Goal: Information Seeking & Learning: Learn about a topic

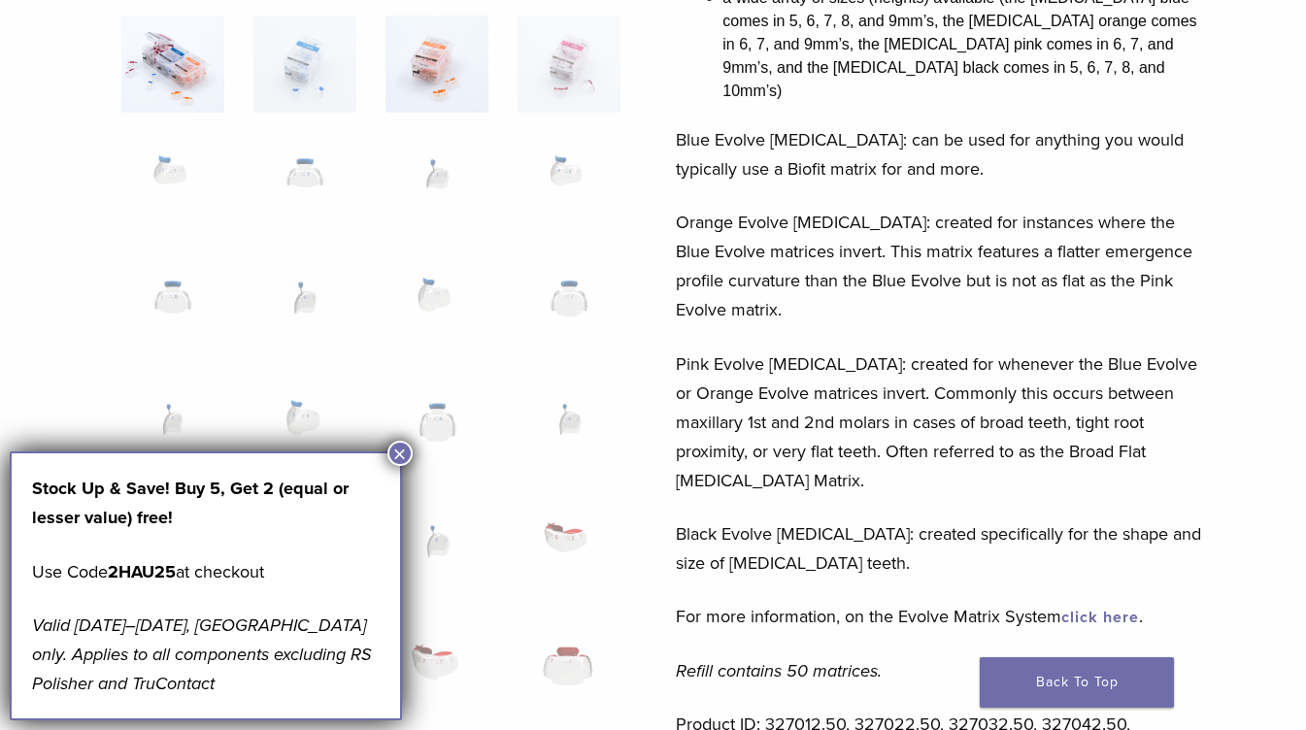
scroll to position [486, 0]
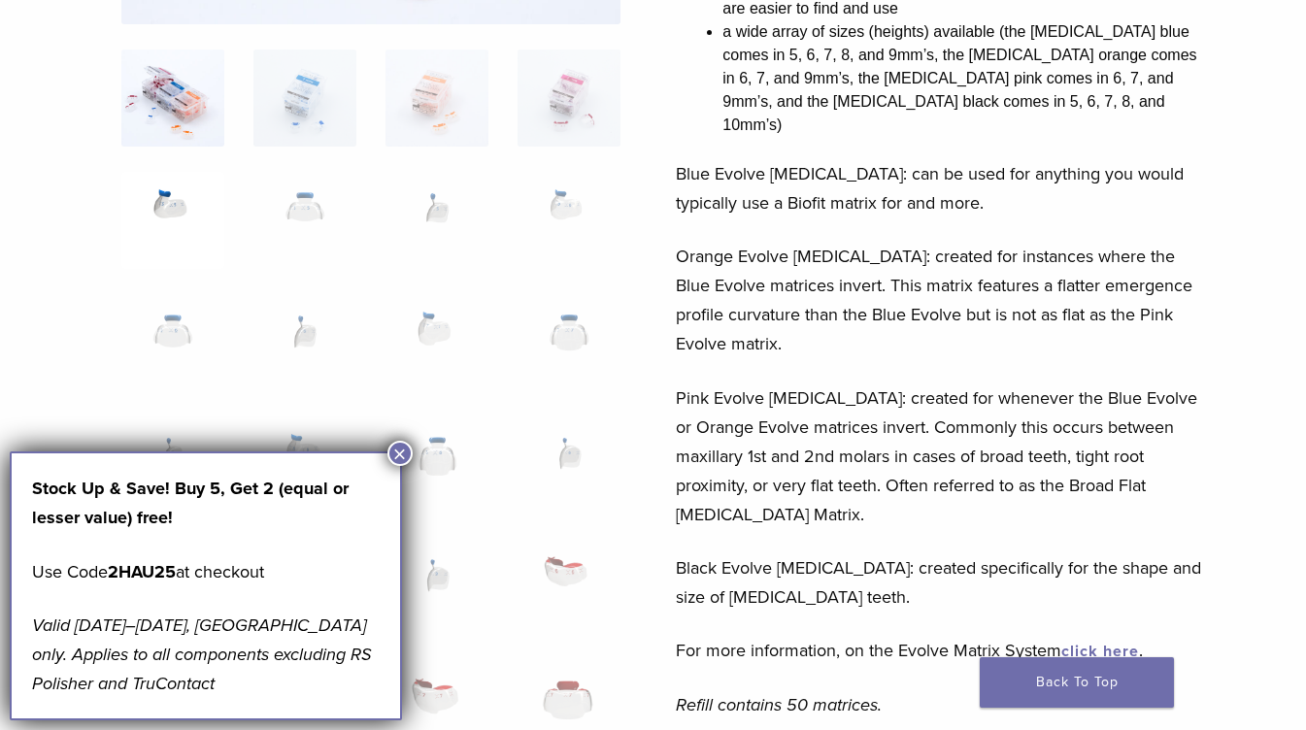
click at [173, 197] on img at bounding box center [172, 220] width 103 height 97
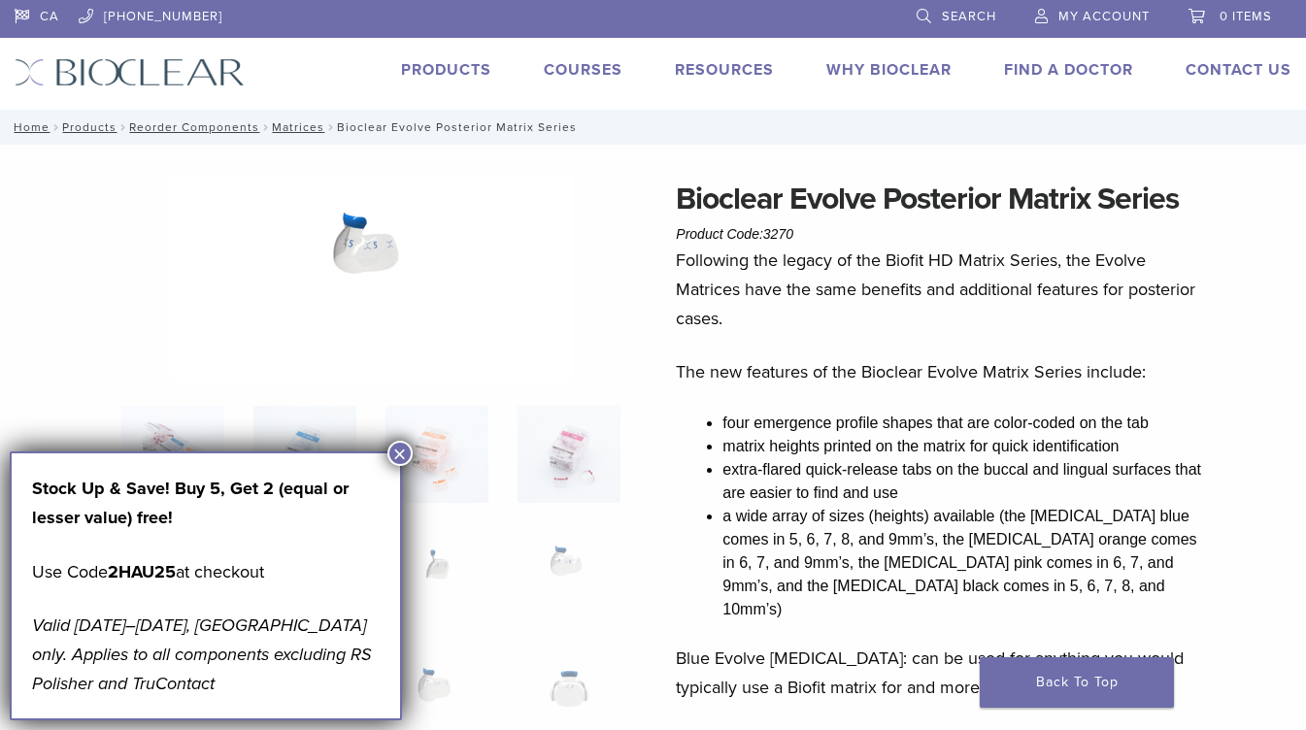
scroll to position [0, 0]
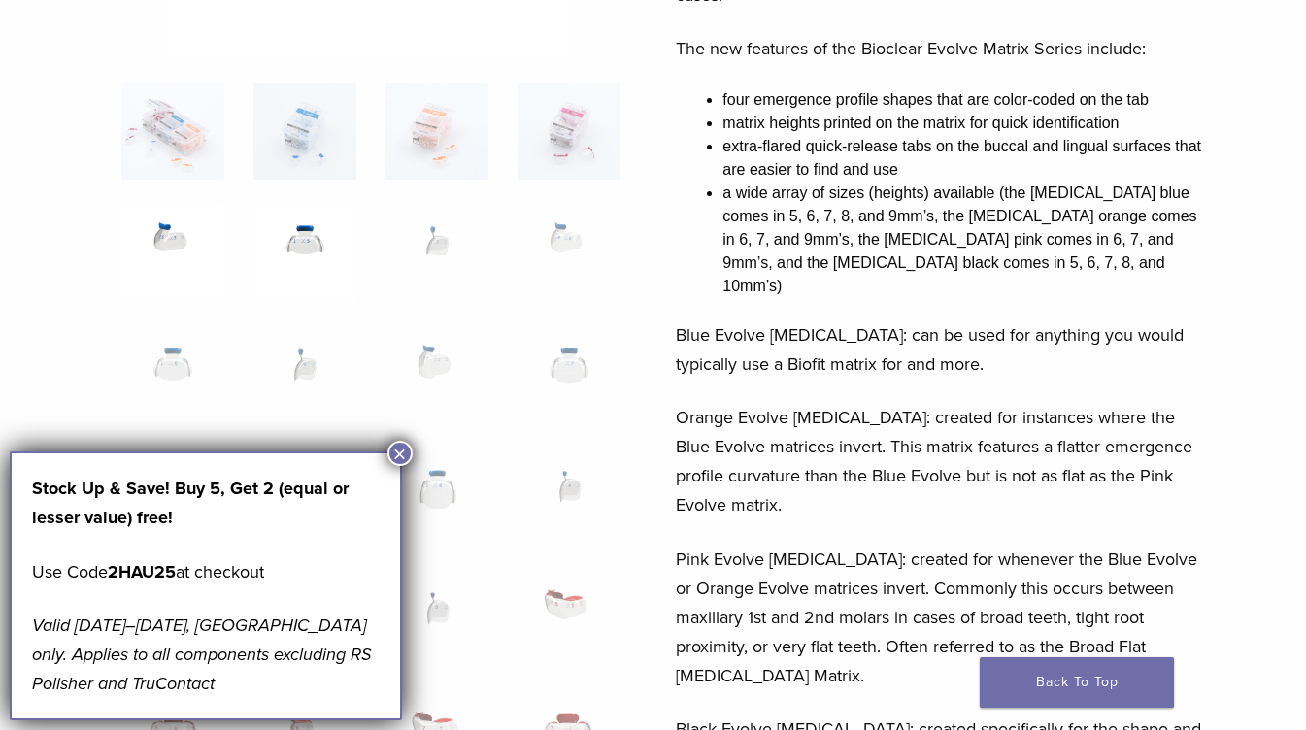
click at [314, 252] on img at bounding box center [304, 253] width 103 height 97
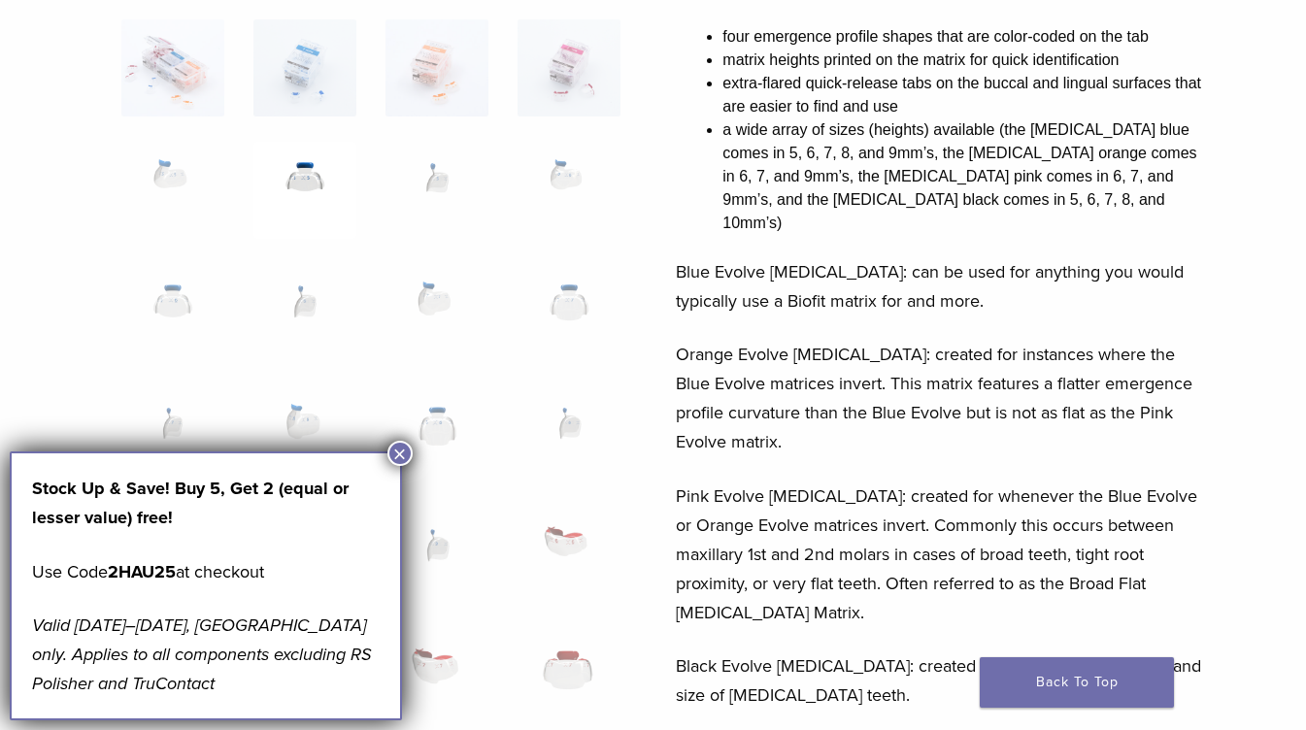
scroll to position [388, 0]
click at [419, 308] on img at bounding box center [437, 311] width 103 height 97
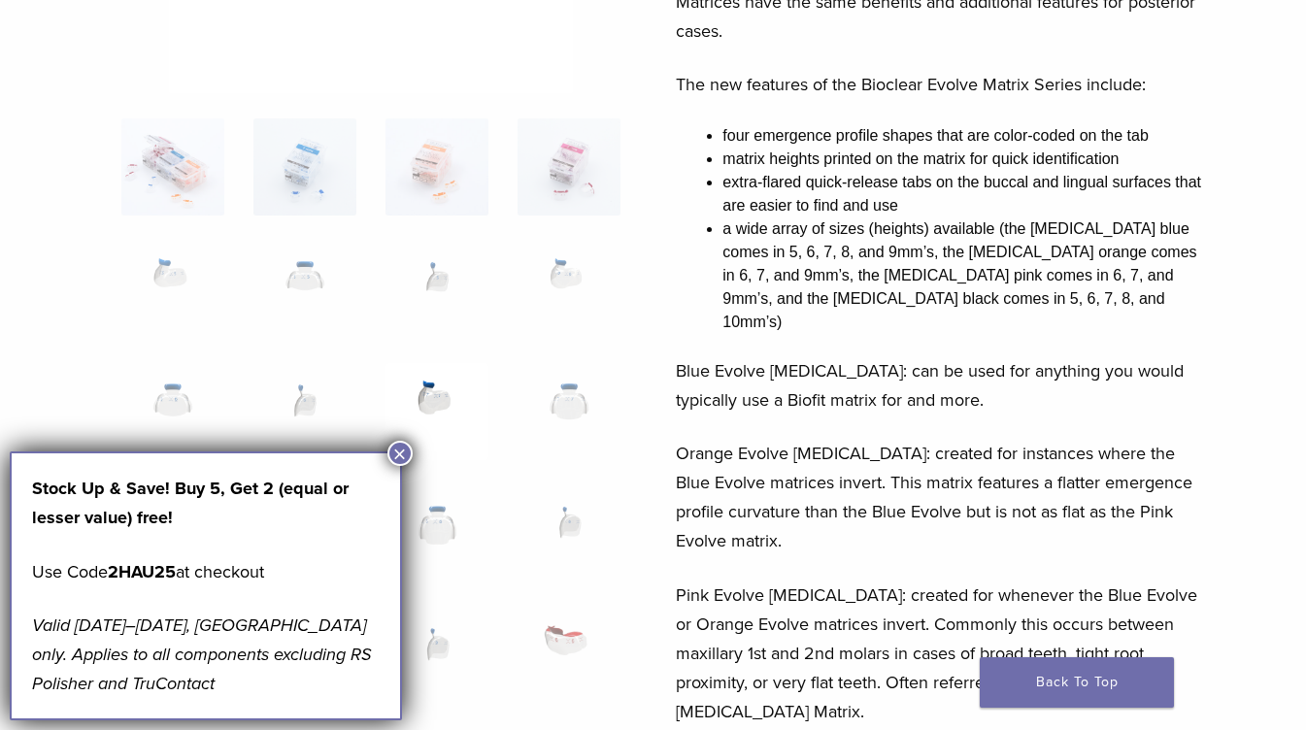
scroll to position [0, 0]
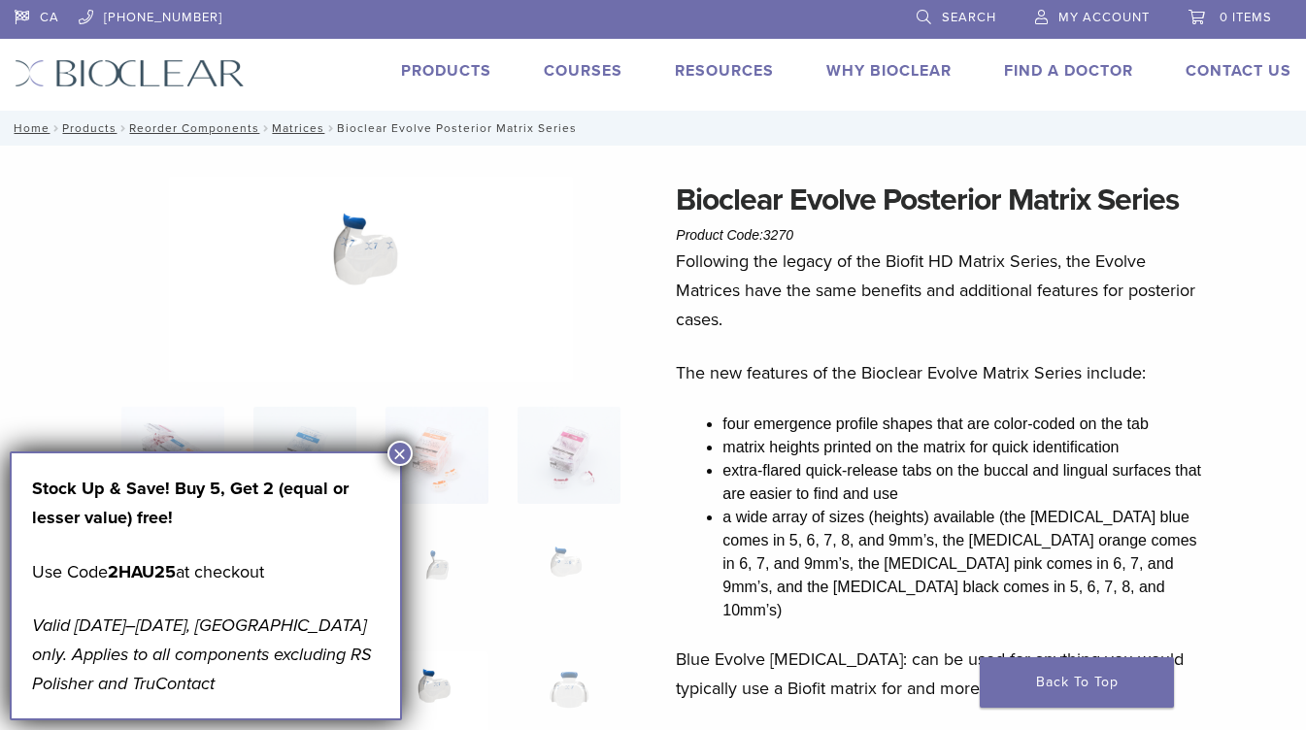
click at [444, 61] on link "Products" at bounding box center [446, 70] width 90 height 19
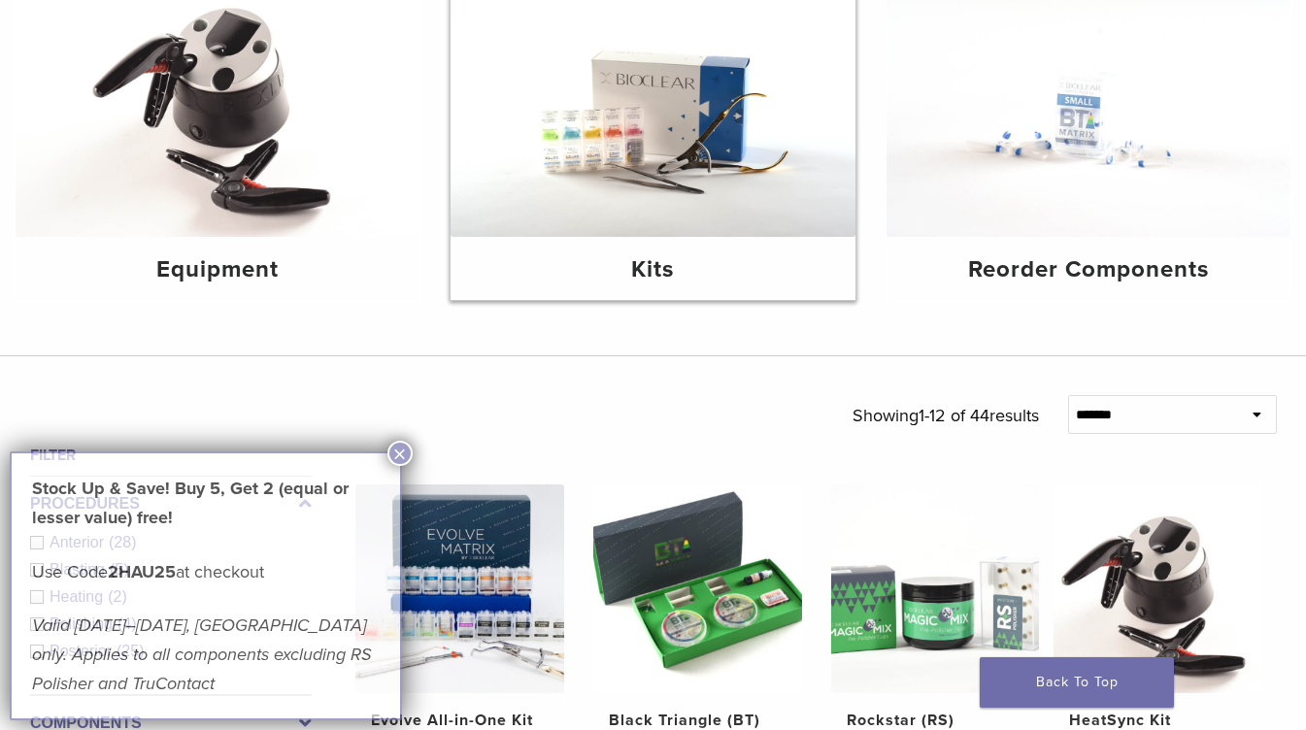
scroll to position [194, 0]
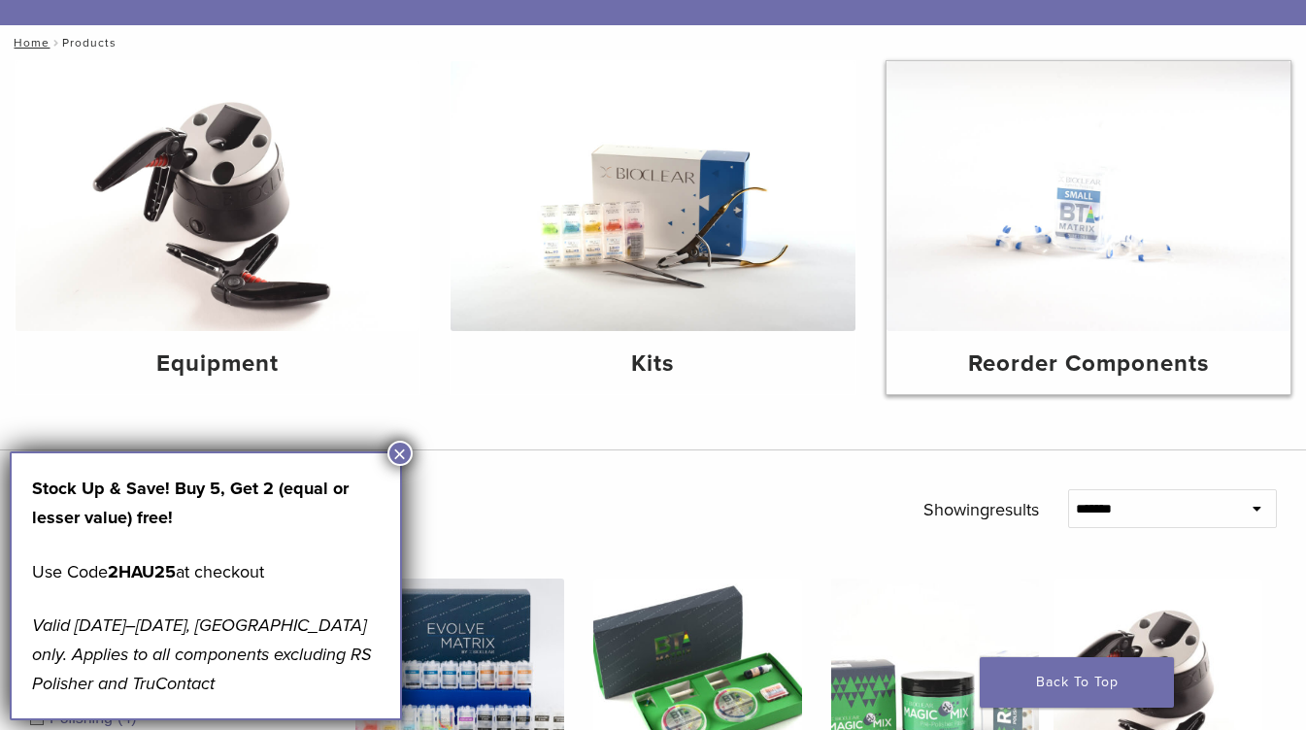
click at [1082, 260] on img at bounding box center [1089, 196] width 404 height 270
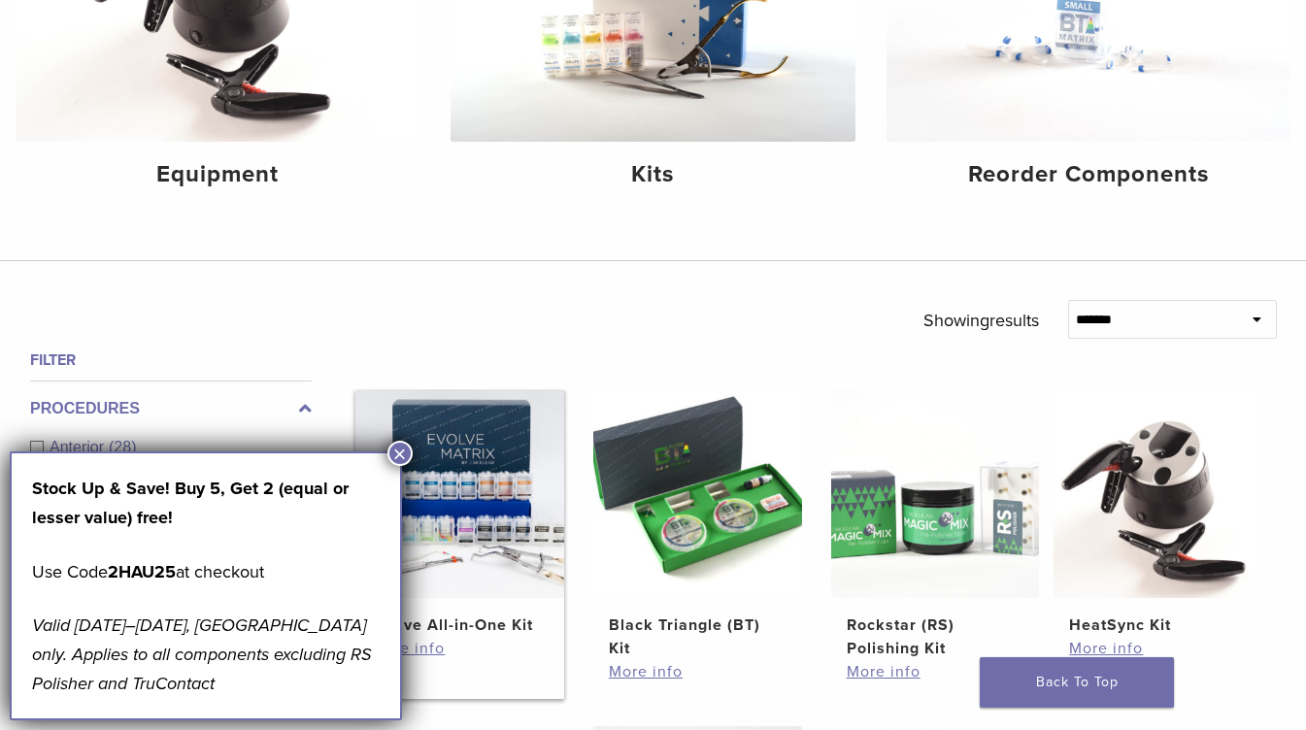
scroll to position [777, 0]
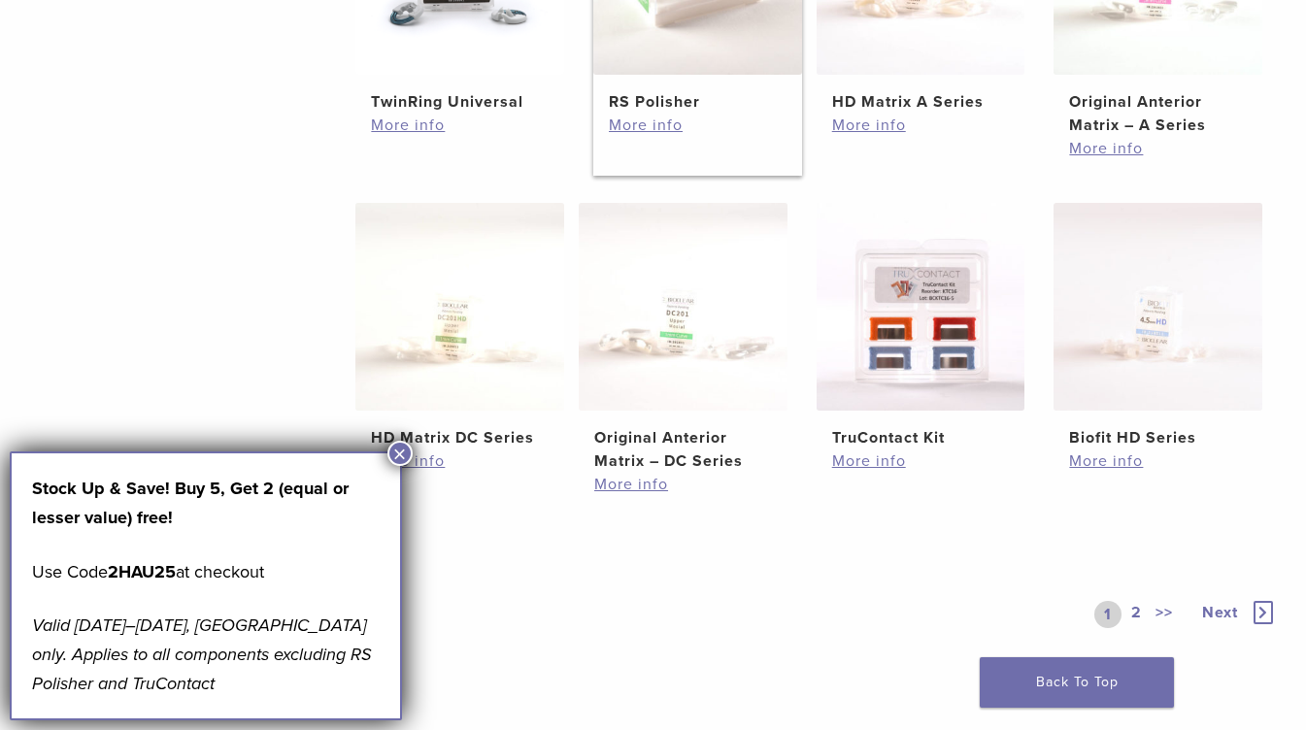
scroll to position [971, 0]
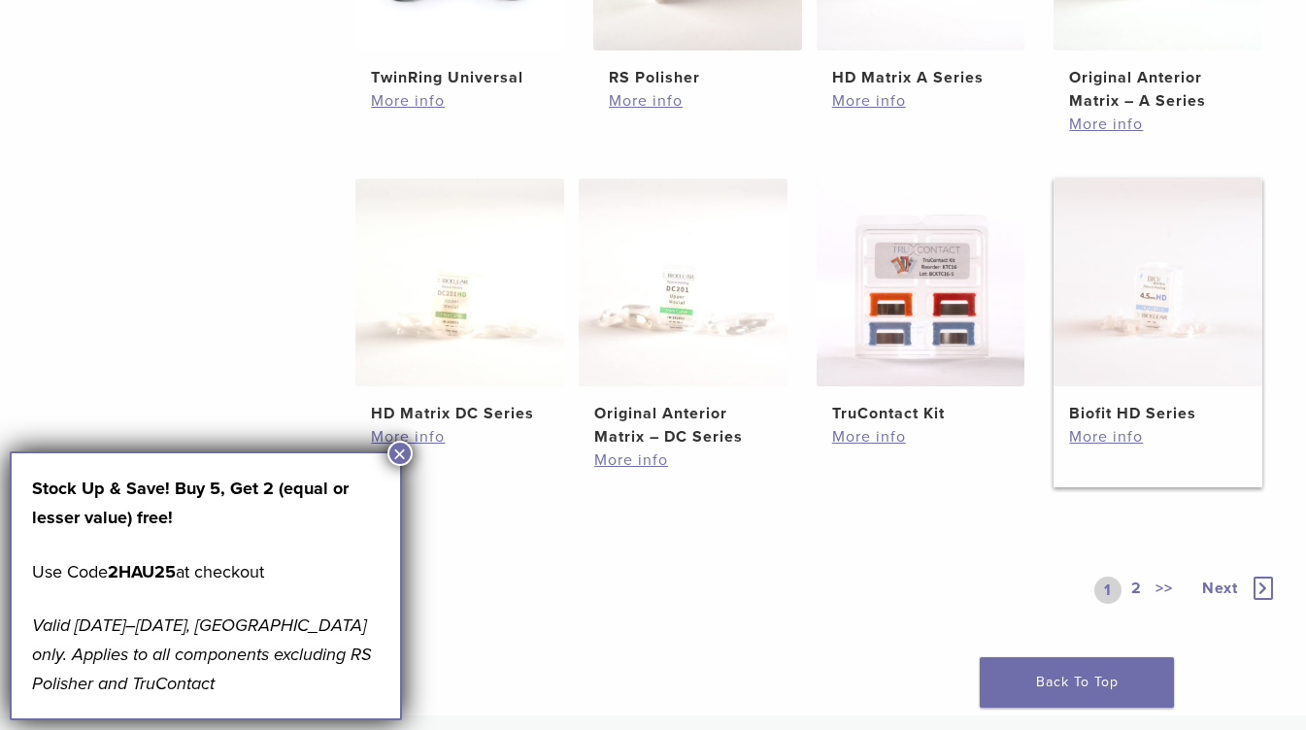
click at [1108, 416] on h2 "Biofit HD Series" at bounding box center [1157, 413] width 177 height 23
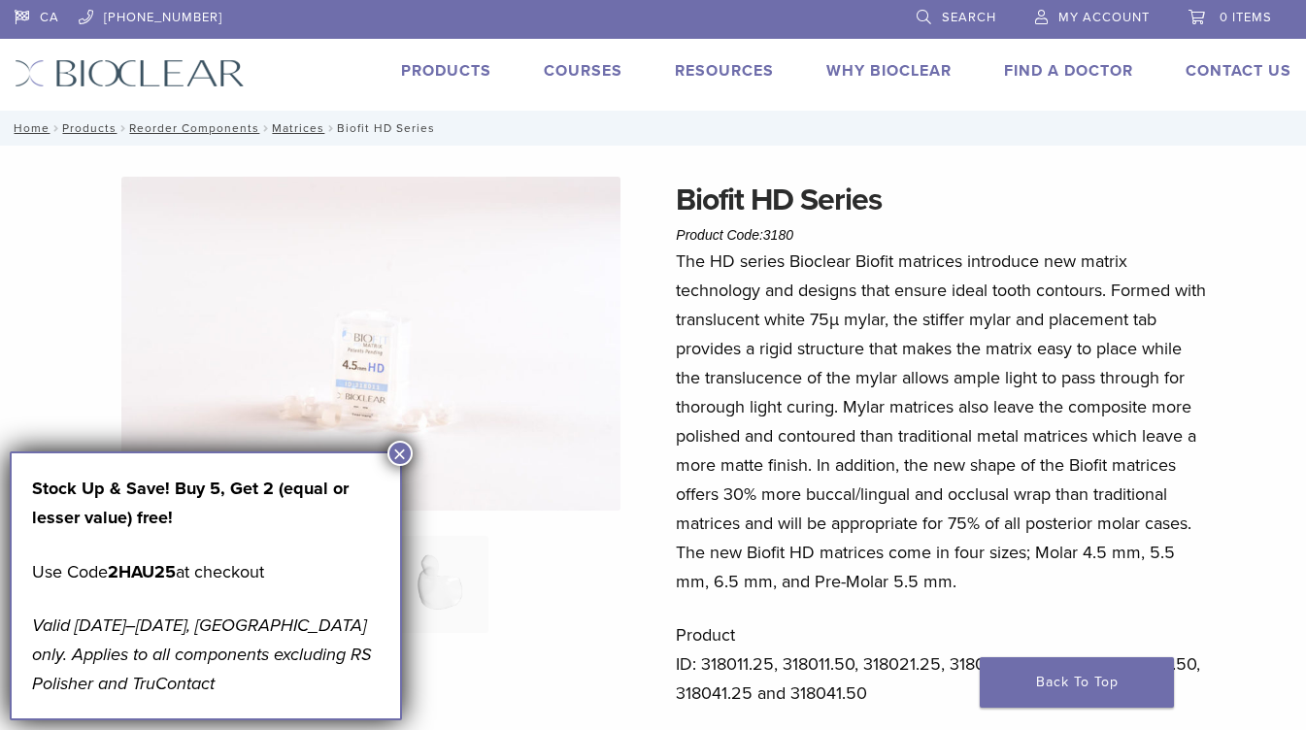
click at [408, 449] on button "×" at bounding box center [400, 453] width 25 height 25
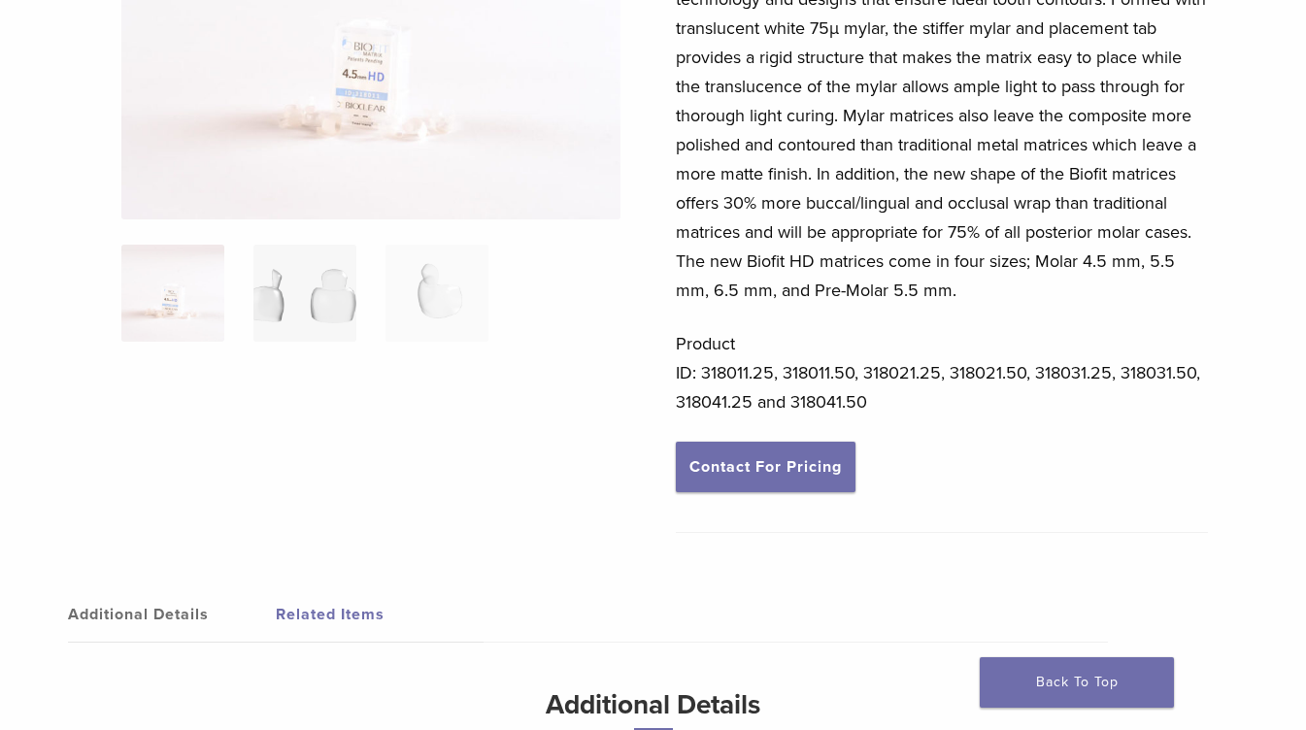
click at [346, 304] on img at bounding box center [304, 293] width 103 height 97
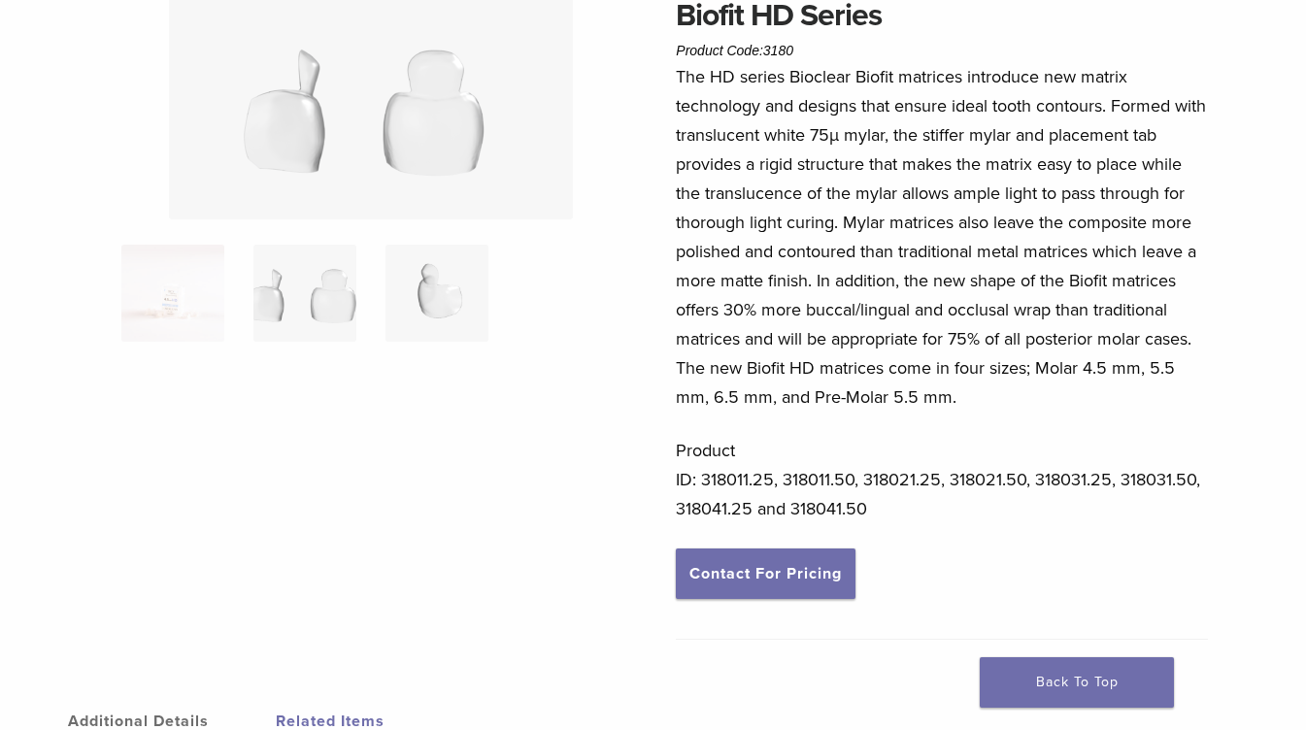
scroll to position [97, 0]
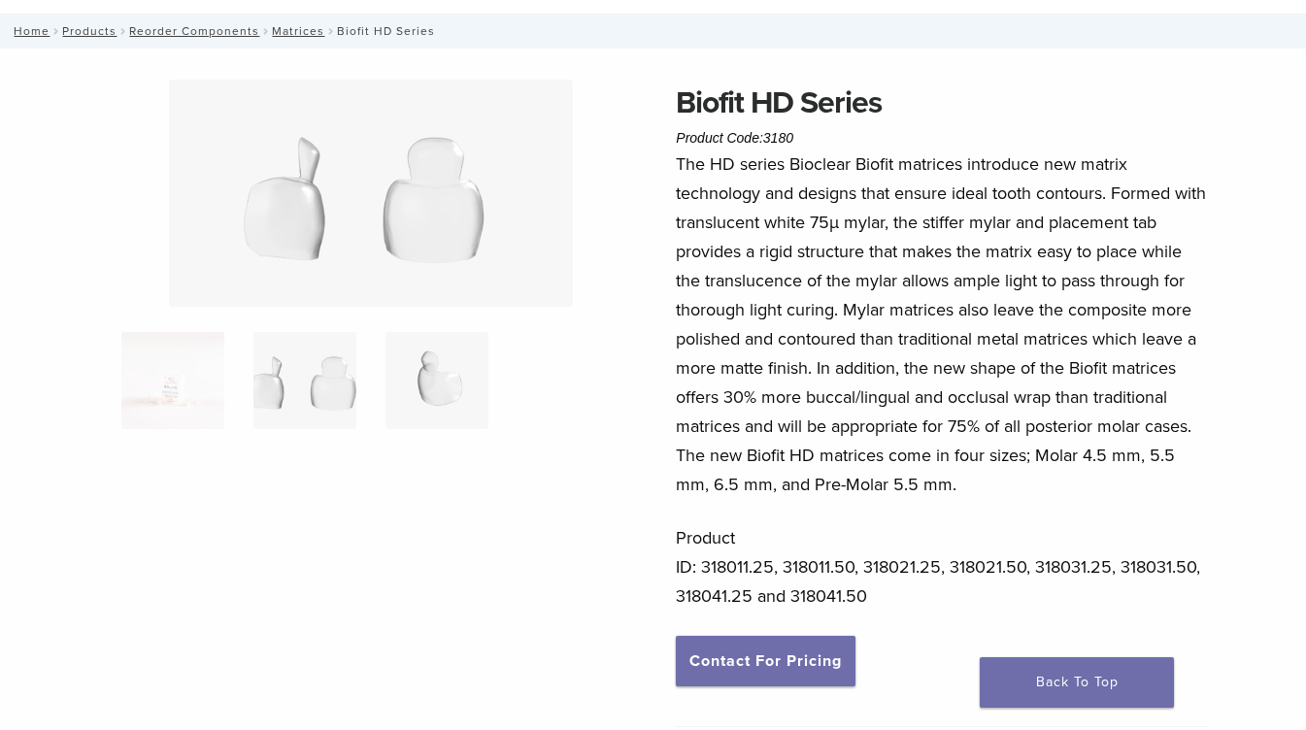
click at [457, 385] on img at bounding box center [437, 380] width 103 height 97
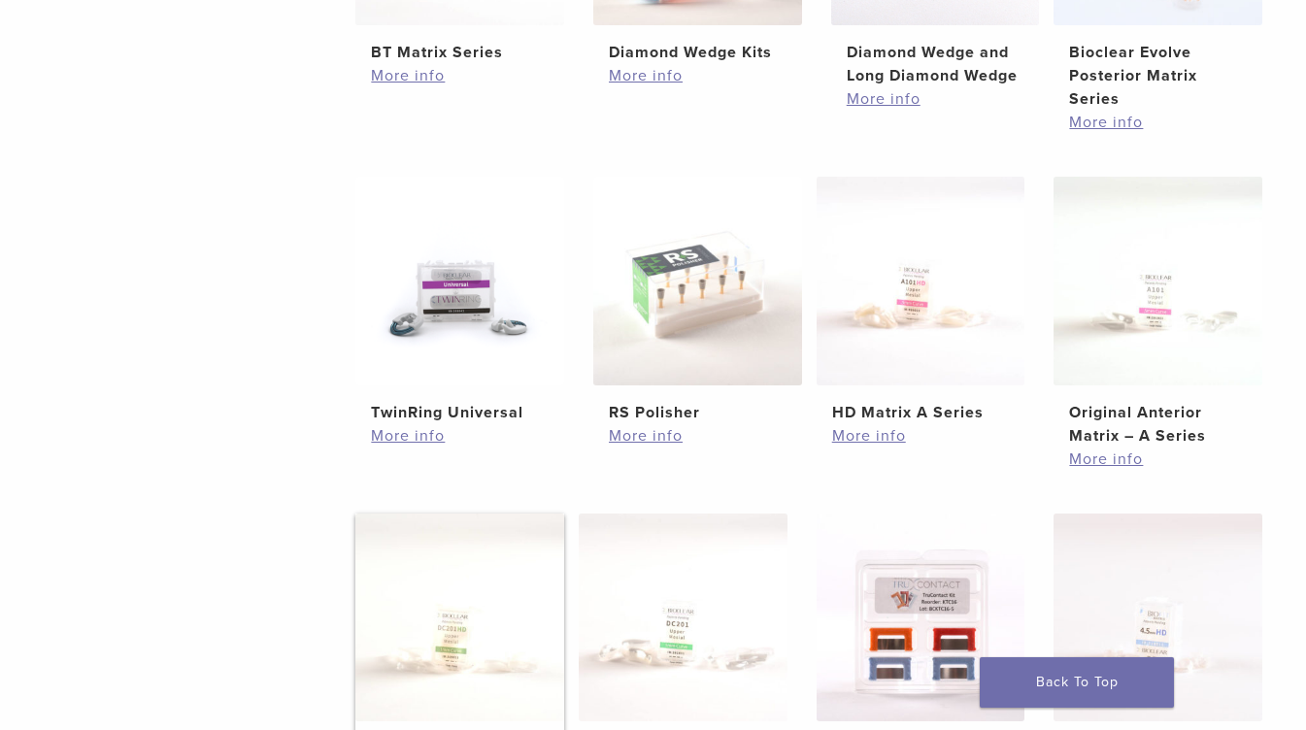
scroll to position [971, 0]
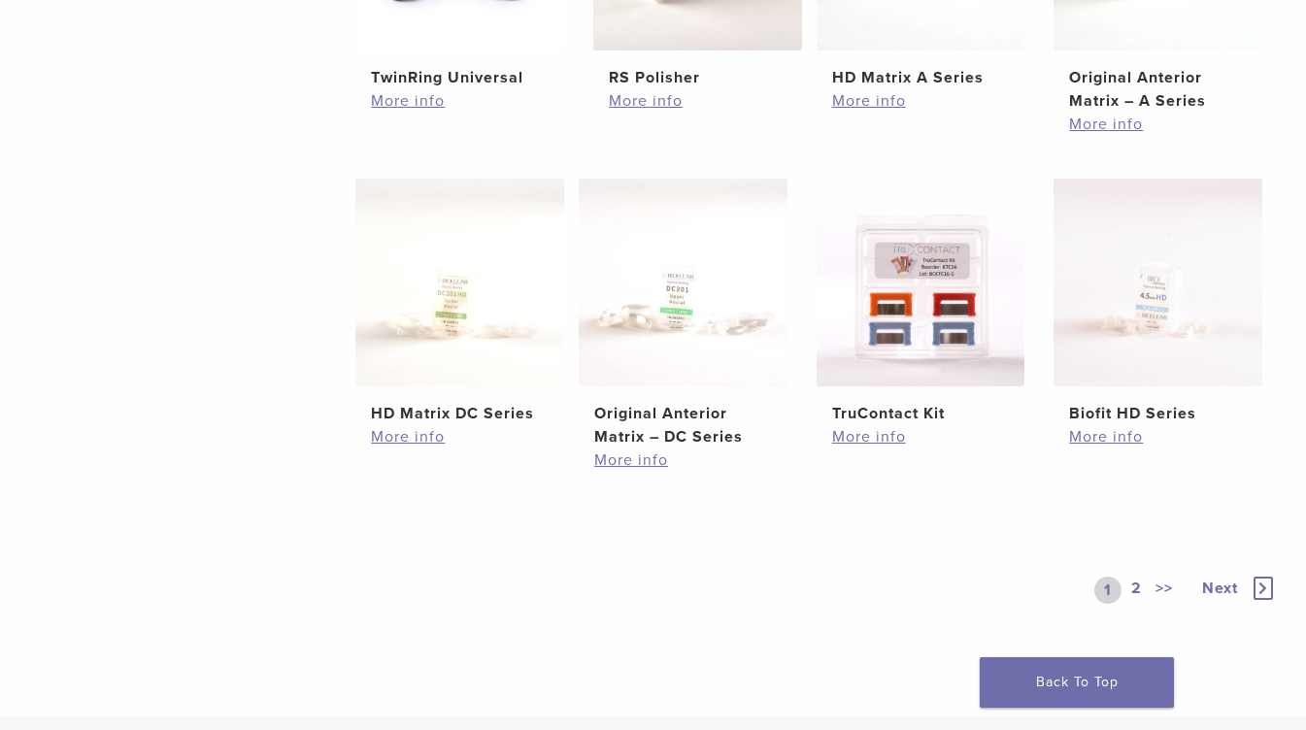
click at [1140, 583] on link "2" at bounding box center [1137, 590] width 18 height 27
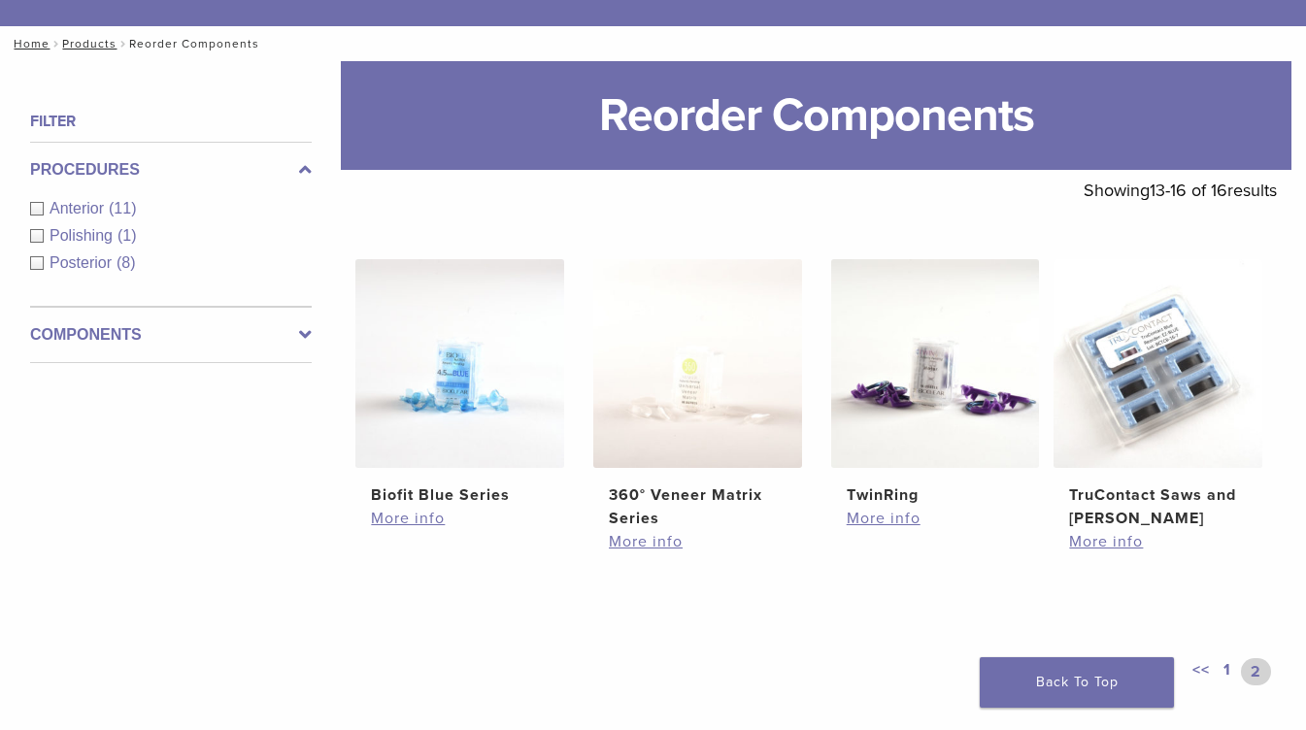
scroll to position [194, 0]
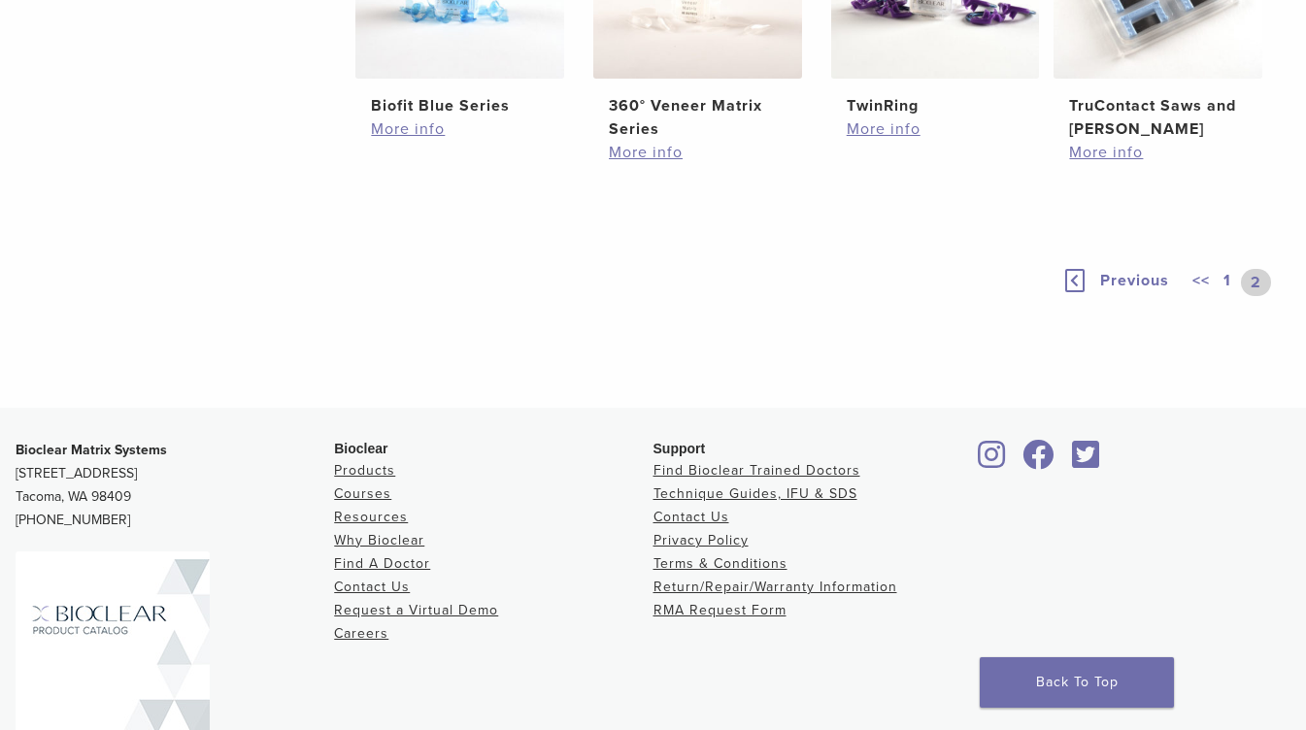
scroll to position [725, 0]
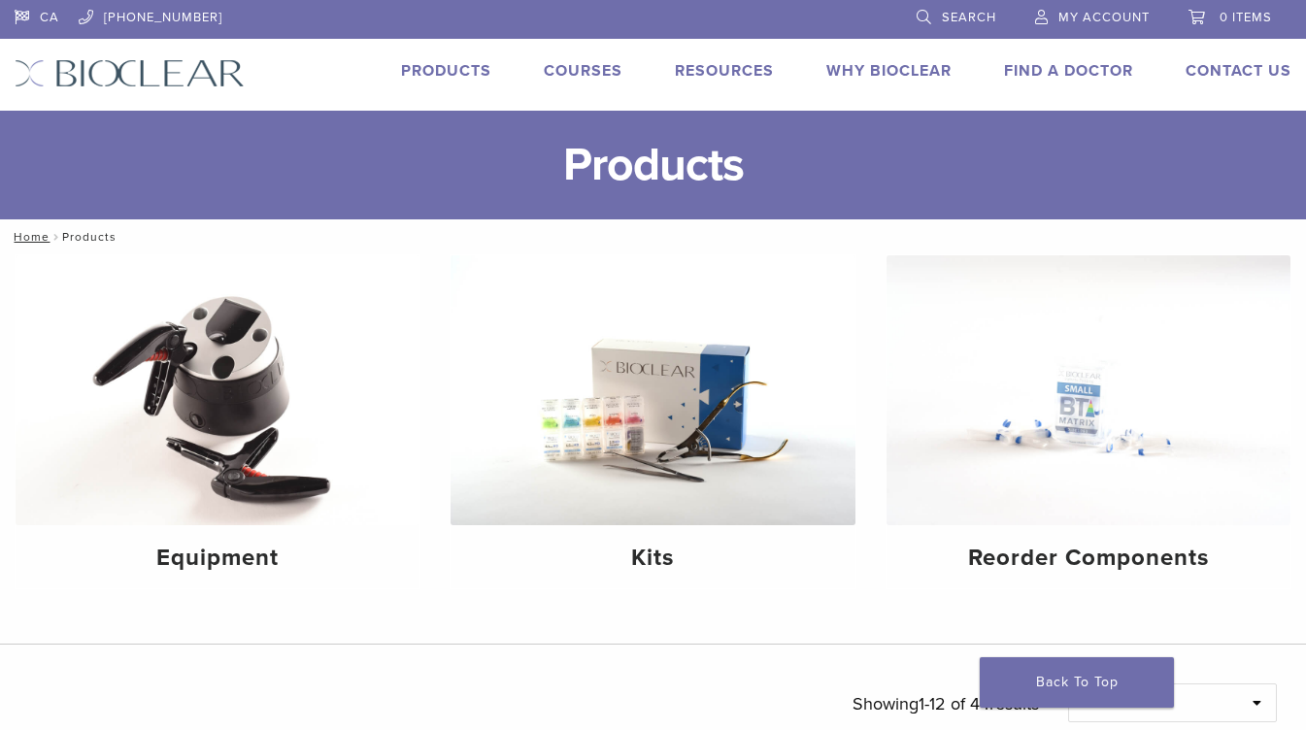
scroll to position [777, 0]
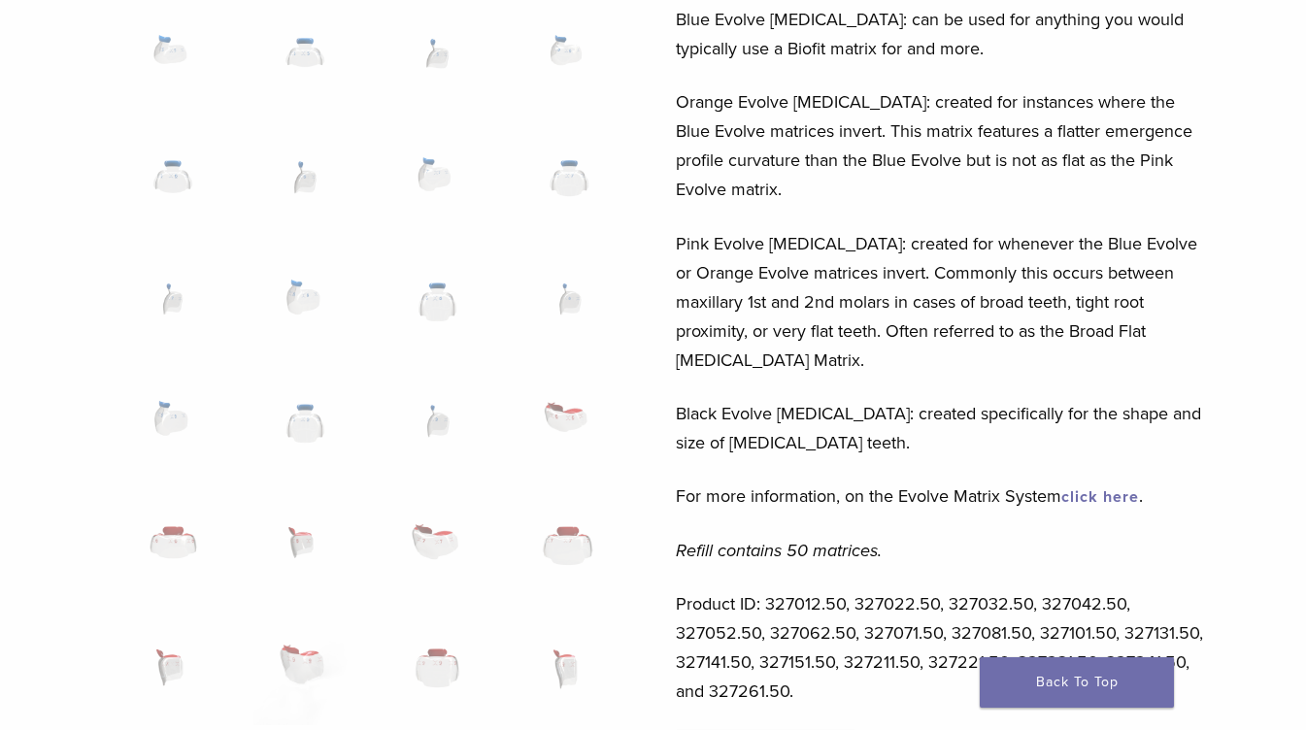
scroll to position [680, 0]
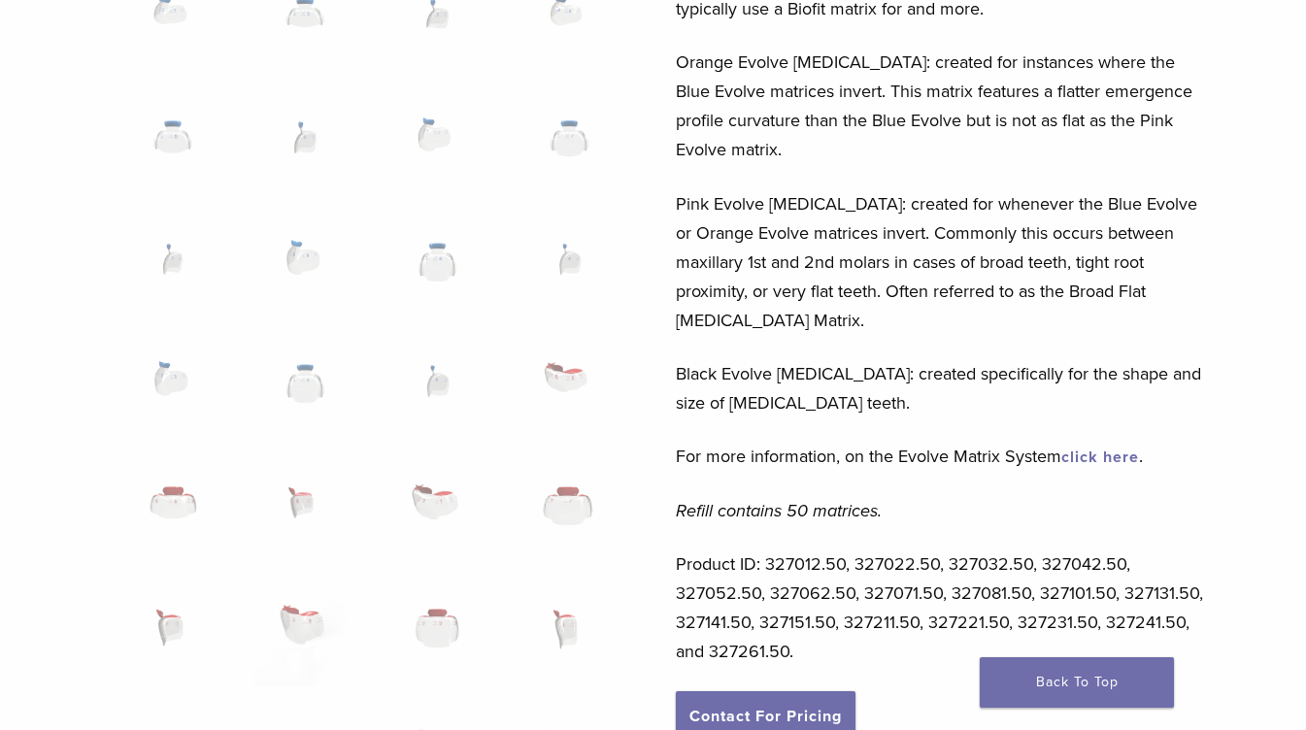
click at [1086, 448] on link "click here" at bounding box center [1101, 457] width 78 height 19
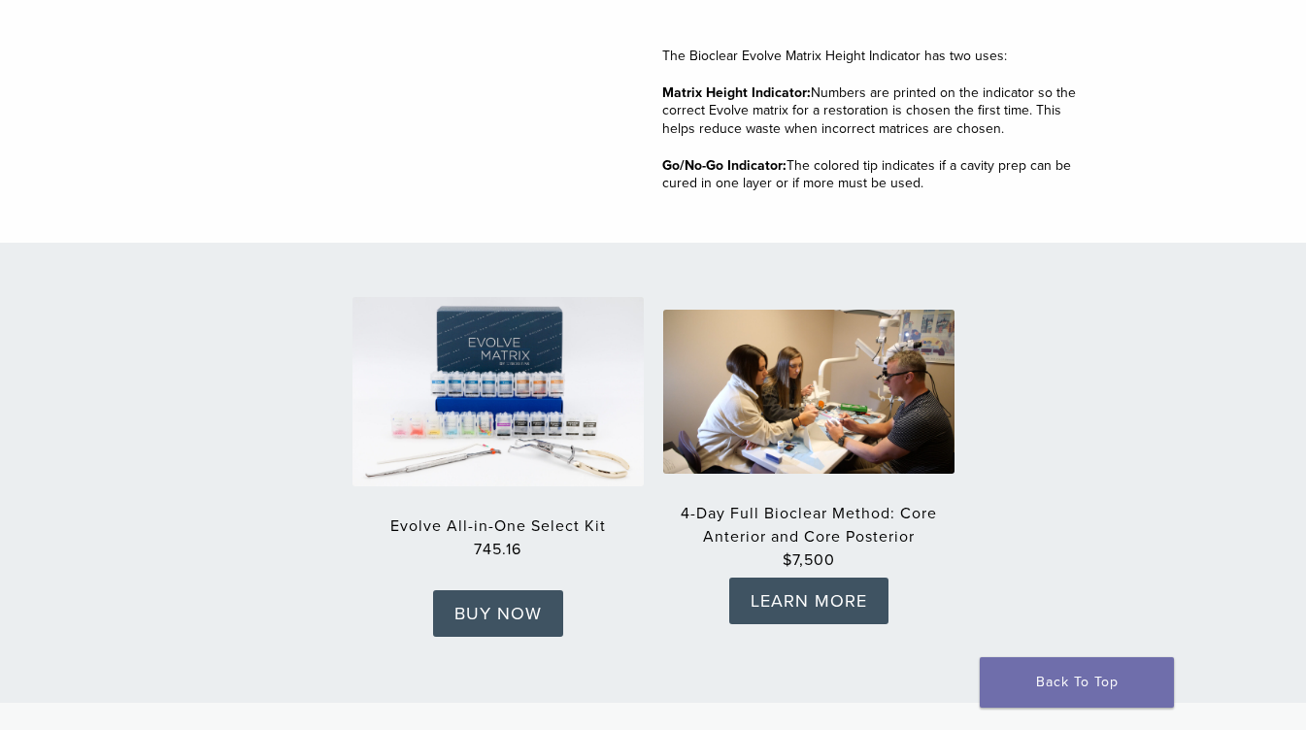
scroll to position [3265, 0]
